Goal: Task Accomplishment & Management: Use online tool/utility

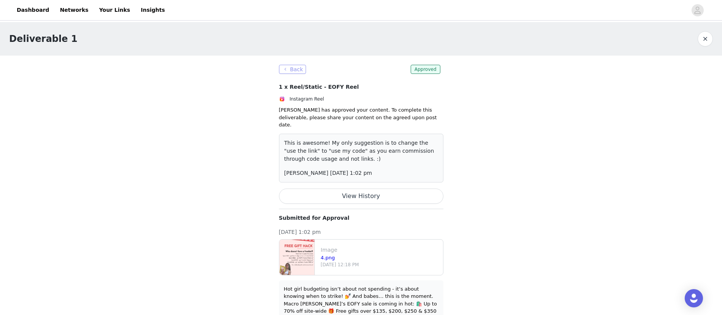
click at [296, 67] on button "Back" at bounding box center [292, 69] width 27 height 9
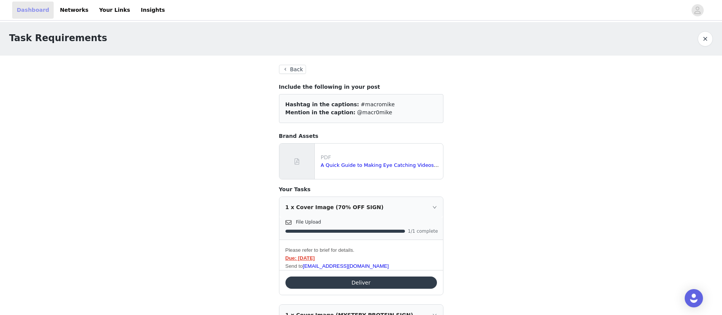
click at [41, 13] on link "Dashboard" at bounding box center [32, 10] width 41 height 17
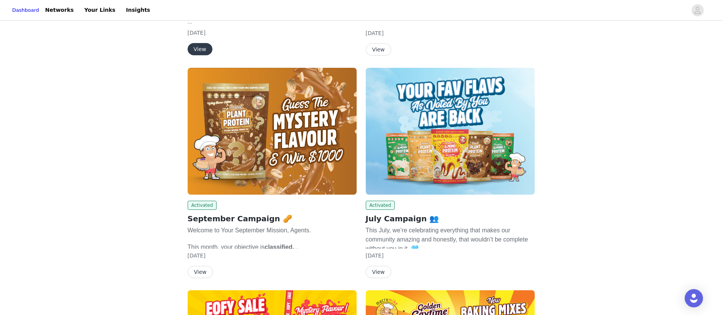
scroll to position [228, 0]
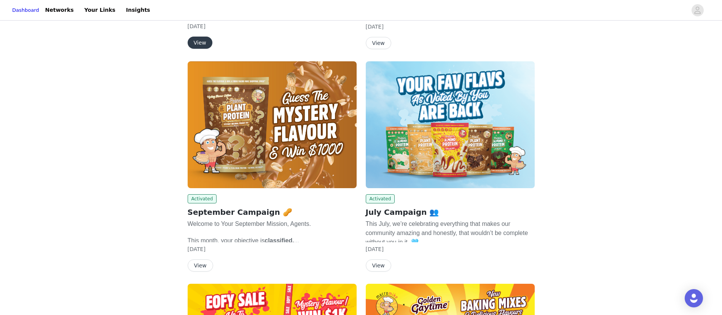
click at [296, 148] on img at bounding box center [272, 124] width 169 height 127
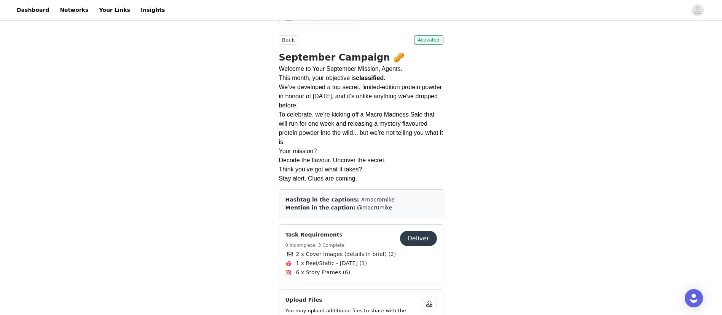
scroll to position [228, 0]
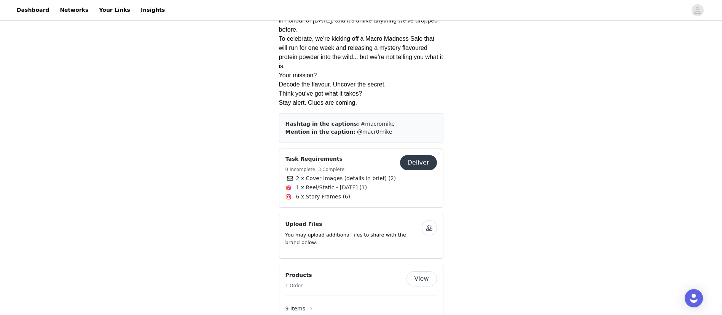
click at [422, 162] on button "Deliver" at bounding box center [418, 162] width 37 height 15
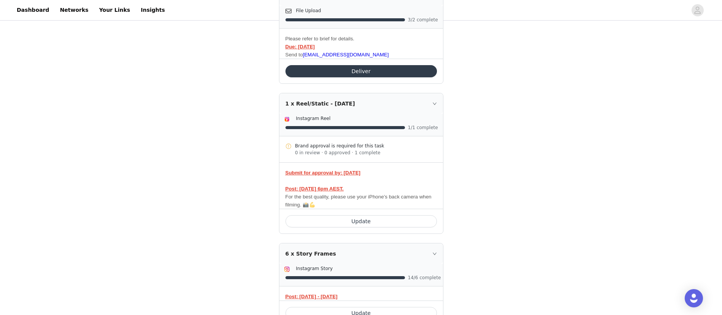
scroll to position [228, 0]
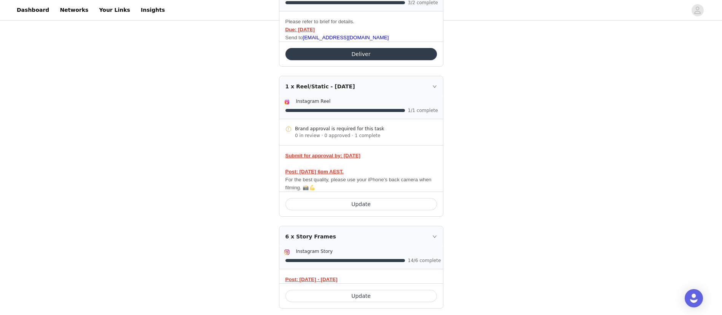
click at [415, 158] on p "Submit for approval by: [DATE] Post: [DATE] 6pm AEST." at bounding box center [360, 163] width 151 height 24
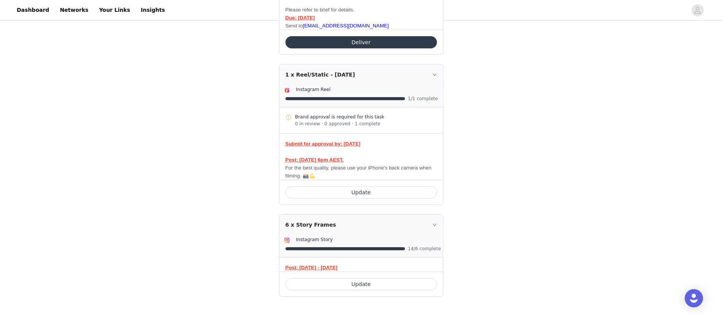
click at [428, 65] on div "1 x Reel/Static - [DATE]" at bounding box center [361, 74] width 164 height 21
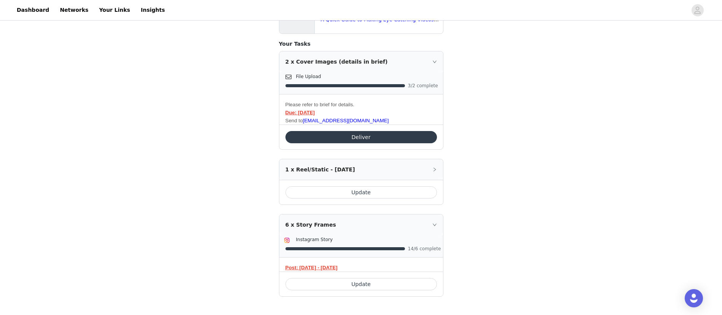
scroll to position [147, 0]
click at [400, 169] on div "1 x Reel/Static - [DATE]" at bounding box center [361, 169] width 164 height 21
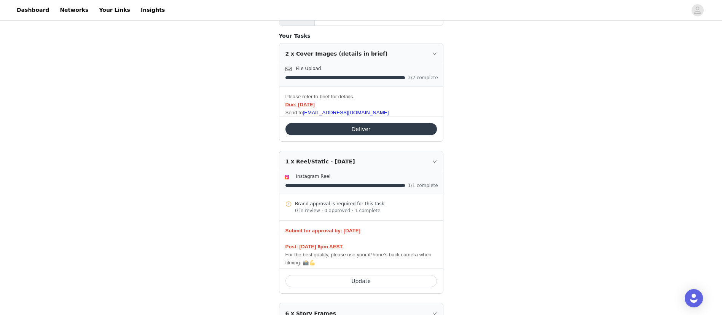
scroll to position [244, 0]
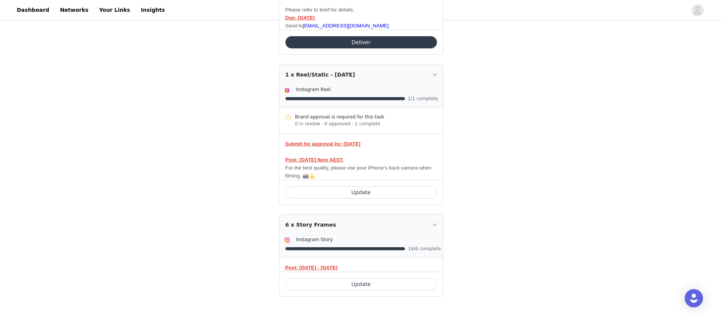
click at [387, 191] on button "Update" at bounding box center [360, 192] width 151 height 12
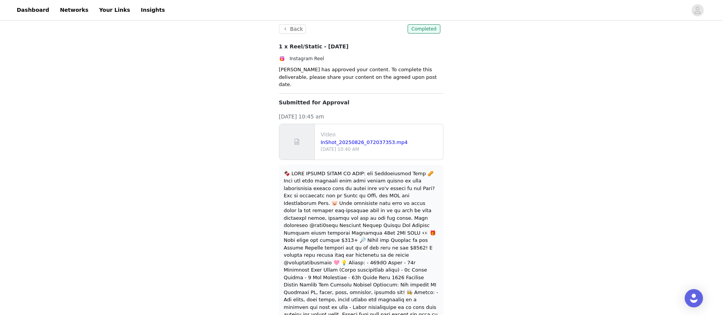
scroll to position [73, 0]
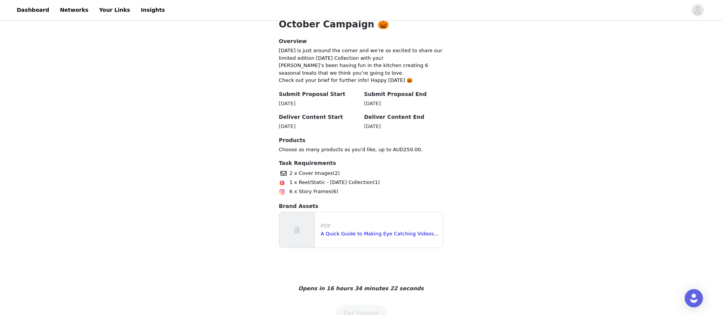
scroll to position [171, 0]
